Goal: Check status: Check status

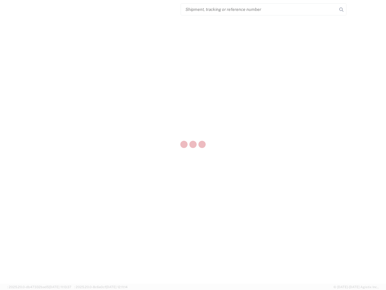
select select "US"
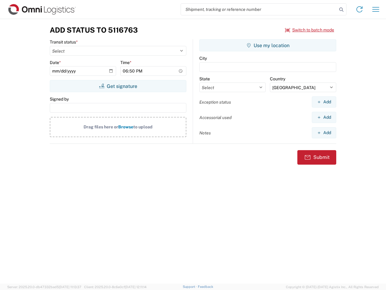
click at [259, 9] on input "search" at bounding box center [259, 9] width 156 height 11
click at [342, 10] on icon at bounding box center [342, 9] width 8 height 8
click at [360, 9] on icon at bounding box center [360, 10] width 10 height 10
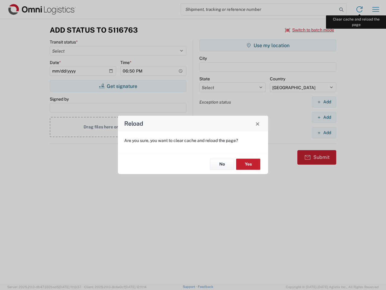
click at [376, 9] on div "Reload Are you sure, you want to clear cache and reload the page? No Yes" at bounding box center [193, 145] width 386 height 290
click at [310, 30] on div "Reload Are you sure, you want to clear cache and reload the page? No Yes" at bounding box center [193, 145] width 386 height 290
click at [118, 86] on div "Reload Are you sure, you want to clear cache and reload the page? No Yes" at bounding box center [193, 145] width 386 height 290
click at [268, 45] on div "Reload Are you sure, you want to clear cache and reload the page? No Yes" at bounding box center [193, 145] width 386 height 290
click at [324, 102] on div "Reload Are you sure, you want to clear cache and reload the page? No Yes" at bounding box center [193, 145] width 386 height 290
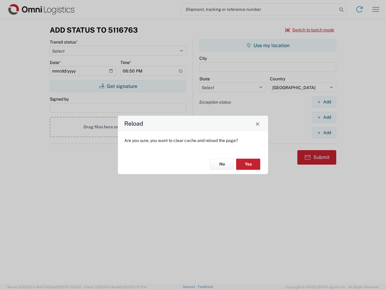
click at [324, 117] on div "Reload Are you sure, you want to clear cache and reload the page? No Yes" at bounding box center [193, 145] width 386 height 290
click at [324, 133] on div "Reload Are you sure, you want to clear cache and reload the page? No Yes" at bounding box center [193, 145] width 386 height 290
